Goal: Check status: Check status

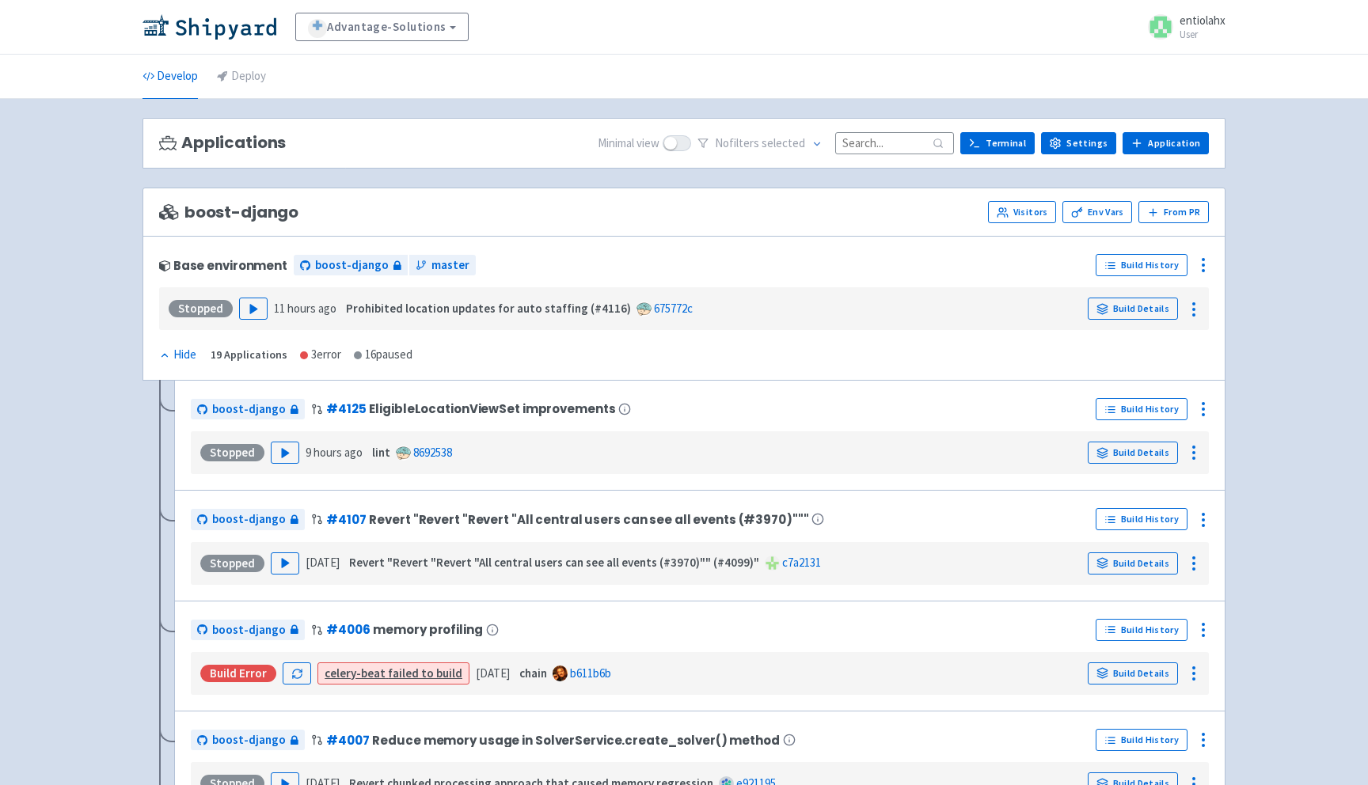
click at [886, 149] on input at bounding box center [894, 142] width 119 height 21
paste input "reassignment-reason-bug"
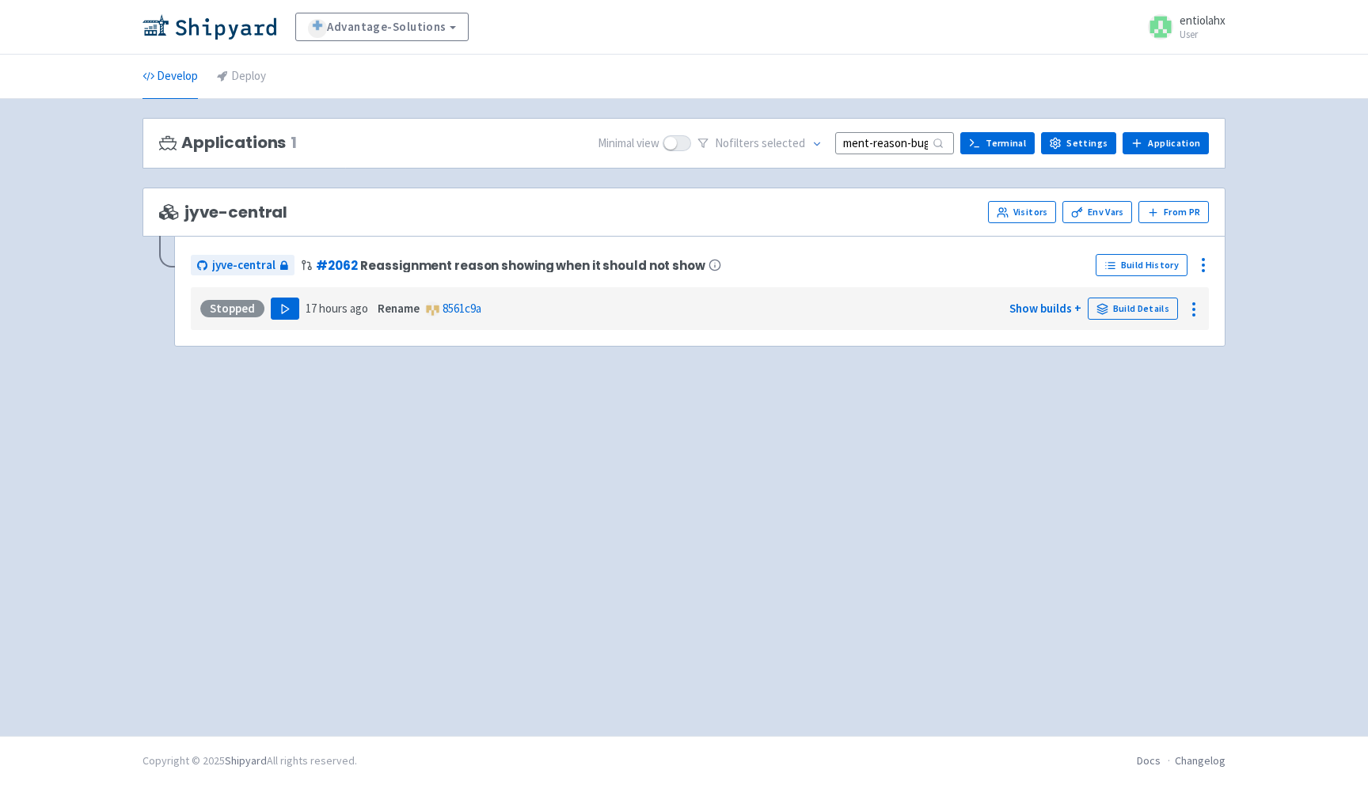
type input "reassignment-reason-bug"
click at [284, 310] on polygon "button" at bounding box center [285, 309] width 7 height 9
click at [269, 310] on button "button" at bounding box center [266, 309] width 27 height 22
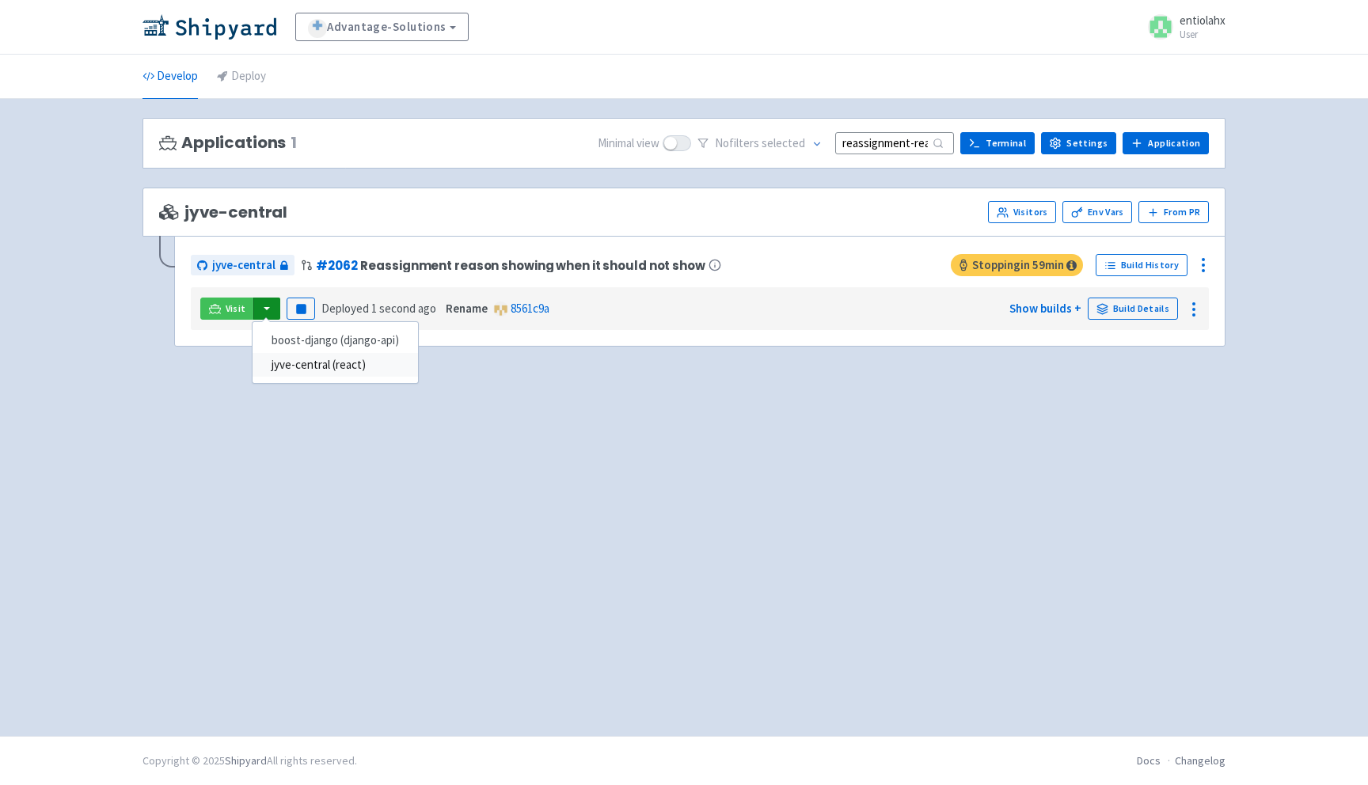
click at [331, 365] on link "jyve-central (react)" at bounding box center [335, 365] width 165 height 25
